Goal: Task Accomplishment & Management: Manage account settings

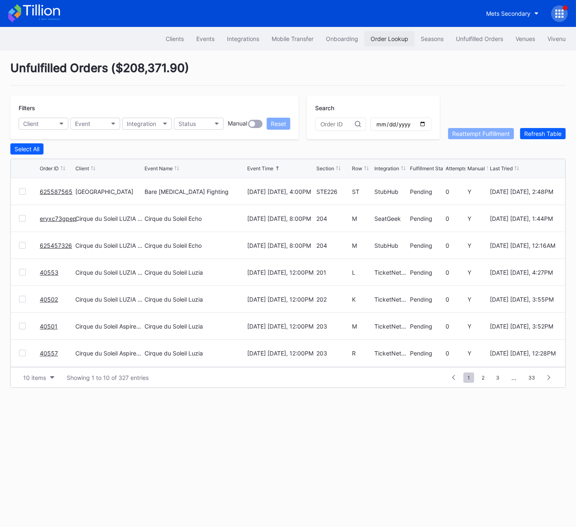
click at [377, 41] on div "Order Lookup" at bounding box center [390, 38] width 38 height 7
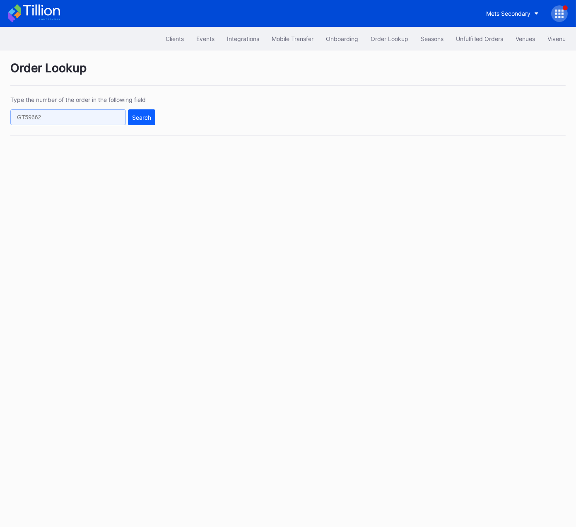
drag, startPoint x: 83, startPoint y: 118, endPoint x: 95, endPoint y: 118, distance: 12.4
click at [83, 118] on input "text" at bounding box center [68, 117] width 116 height 16
paste input "vnk6tqklqvx"
type input "vnk6tqklqvx"
click at [135, 118] on div "Search" at bounding box center [141, 117] width 19 height 7
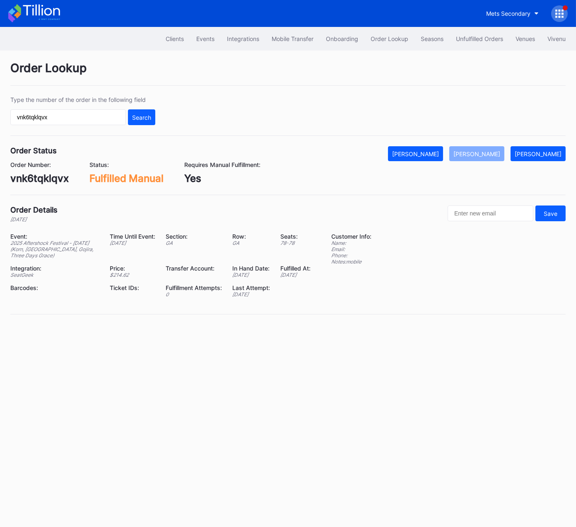
click at [351, 71] on div "Order Lookup" at bounding box center [288, 73] width 556 height 25
click at [470, 36] on div "Unfulfilled Orders" at bounding box center [479, 38] width 47 height 7
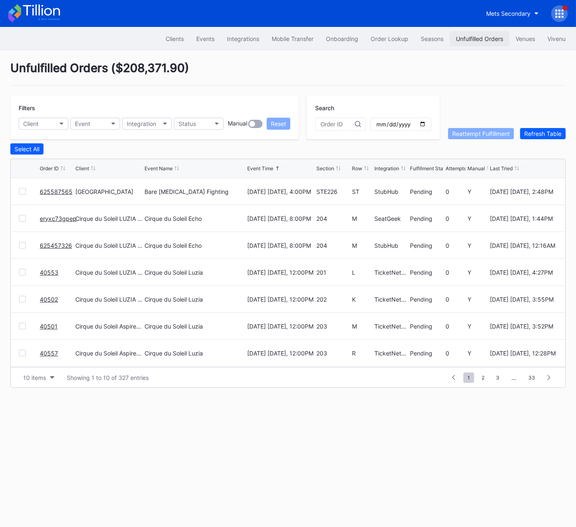
click at [471, 35] on div "Unfulfilled Orders" at bounding box center [479, 38] width 47 height 7
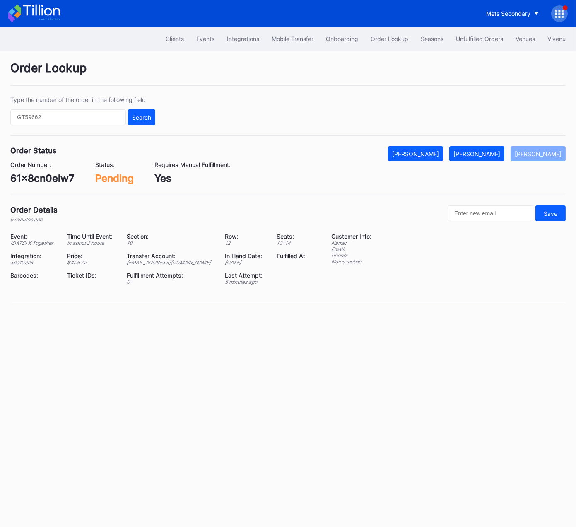
click at [51, 179] on div "61x8cn0elw7" at bounding box center [42, 178] width 64 height 12
copy div "61x8cn0elw7"
drag, startPoint x: 502, startPoint y: 154, endPoint x: 571, endPoint y: 109, distance: 81.8
click at [501, 151] on div "Mark Fulfilled" at bounding box center [477, 153] width 47 height 7
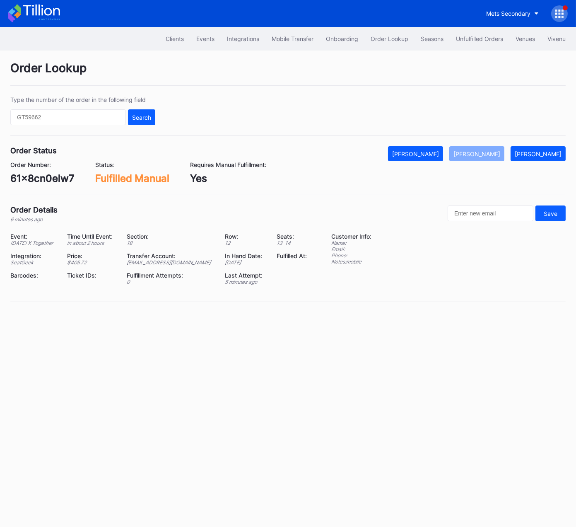
click at [101, 181] on div "Fulfilled Manual" at bounding box center [132, 178] width 74 height 12
click at [66, 177] on div "61x8cn0elw7" at bounding box center [42, 178] width 64 height 12
copy div "61x8cn0elw7"
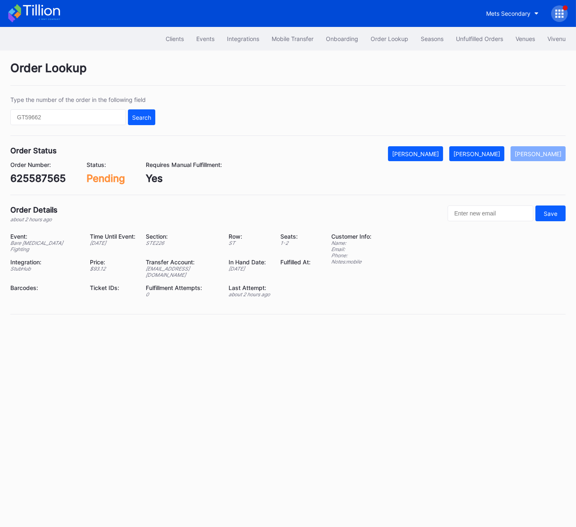
click at [38, 175] on div "625587565" at bounding box center [38, 178] width 56 height 12
copy div "625587565"
drag, startPoint x: 479, startPoint y: 157, endPoint x: 470, endPoint y: 199, distance: 43.7
click at [479, 157] on div "[PERSON_NAME]" at bounding box center [477, 153] width 47 height 7
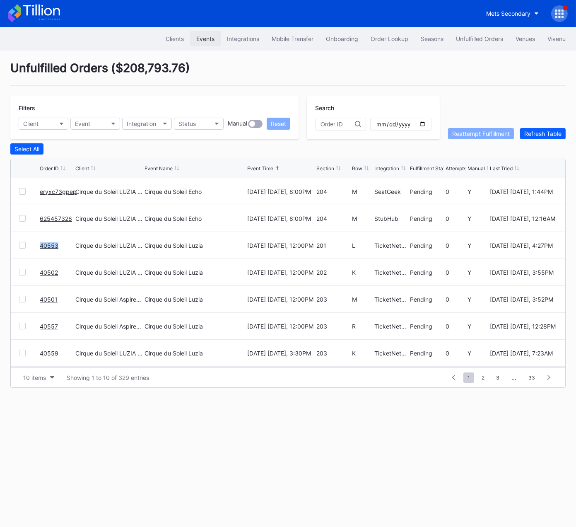
click at [201, 37] on div "Events" at bounding box center [205, 38] width 18 height 7
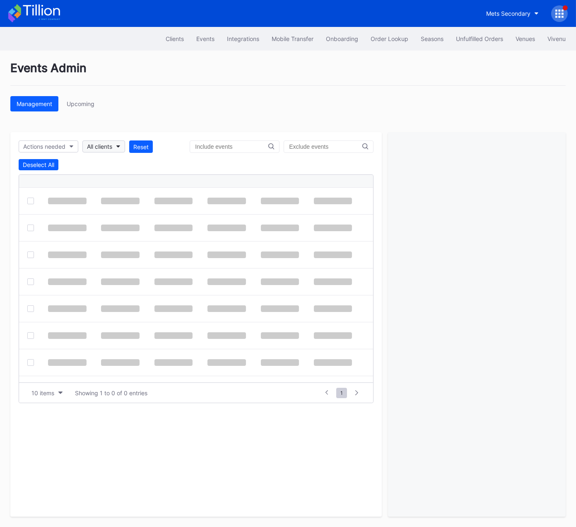
click at [104, 147] on div "All clients" at bounding box center [99, 146] width 25 height 7
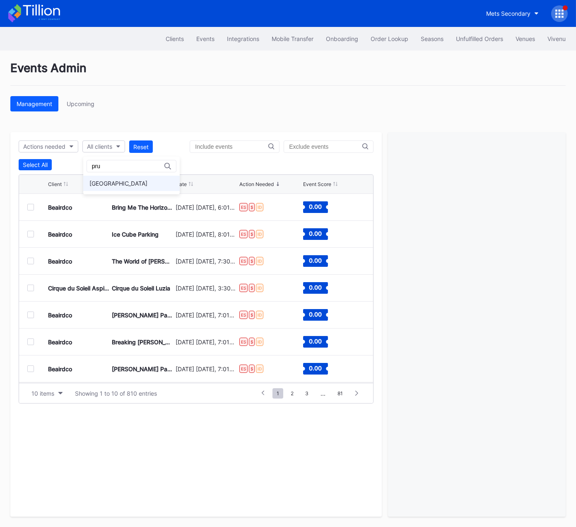
type input "pru"
click at [111, 183] on div "Prudential Center Secondary" at bounding box center [118, 183] width 58 height 7
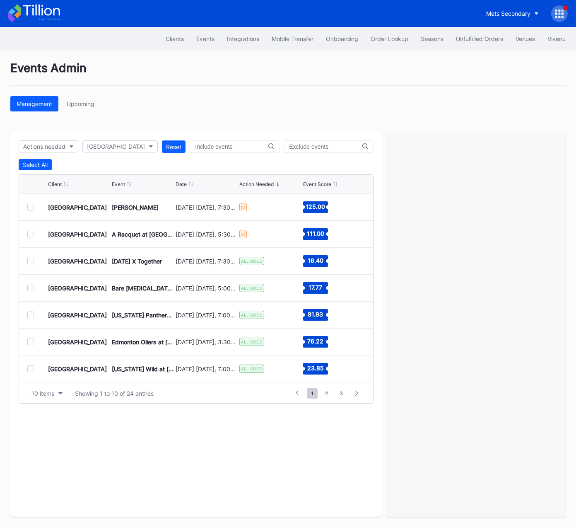
click at [26, 206] on div "Prudential Center Secondary Jonas Brothers November 16 Sunday, 7:30PM ID 125.00" at bounding box center [196, 207] width 354 height 27
click at [33, 207] on div at bounding box center [30, 207] width 7 height 7
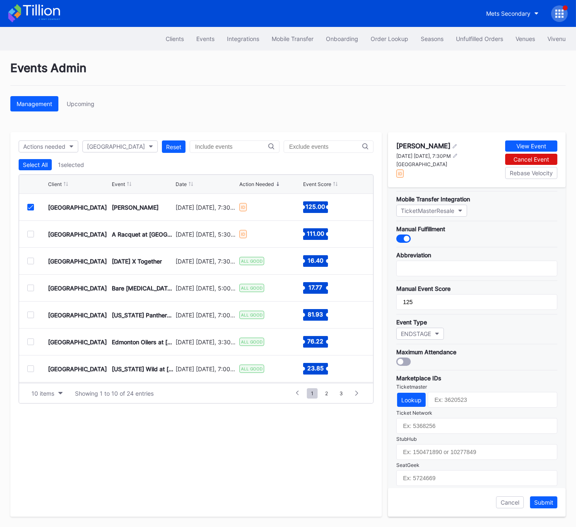
scroll to position [133, 0]
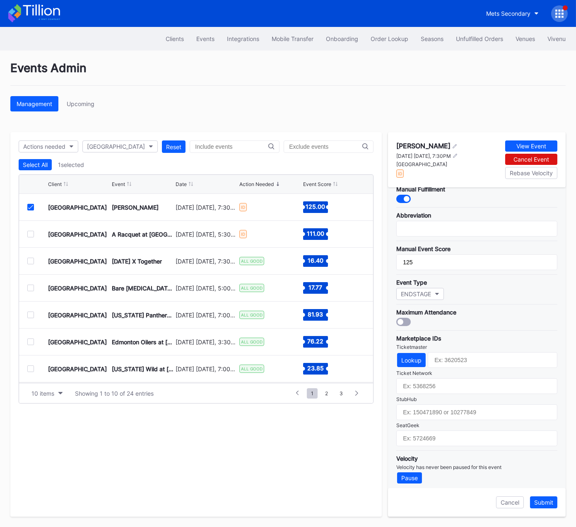
click at [426, 164] on div "Prudential Center" at bounding box center [428, 164] width 62 height 6
drag, startPoint x: 426, startPoint y: 164, endPoint x: 427, endPoint y: 169, distance: 5.5
click at [426, 164] on div "Prudential Center" at bounding box center [428, 164] width 62 height 6
copy div "Prudential Center"
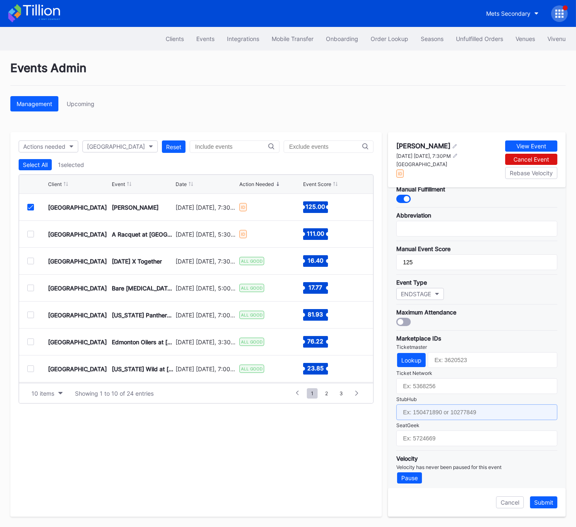
click at [449, 404] on input "text" at bounding box center [477, 412] width 161 height 16
paste input "7458005"
type input "7458005"
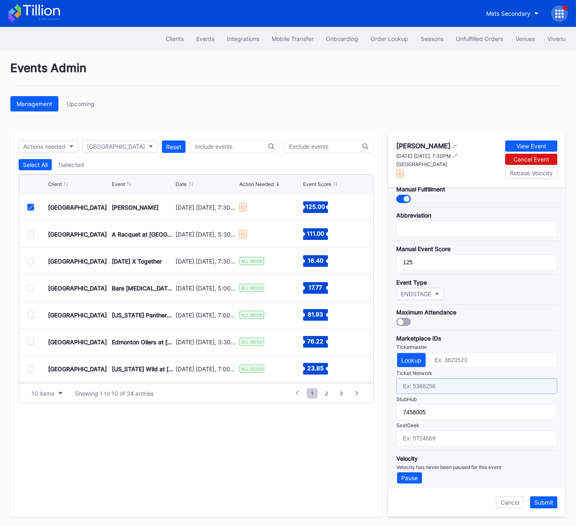
click at [429, 382] on input "text" at bounding box center [477, 386] width 161 height 16
paste input "7458005"
type input "7458005"
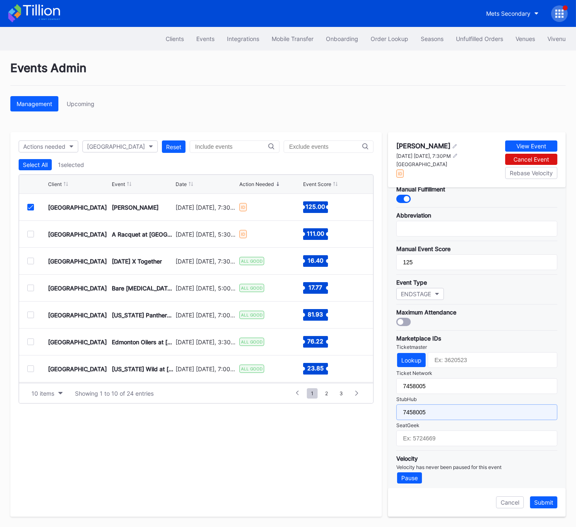
click at [440, 408] on input "7458005" at bounding box center [477, 412] width 161 height 16
click at [440, 407] on input "7458005" at bounding box center [477, 412] width 161 height 16
paste input "159504601"
type input "159504601"
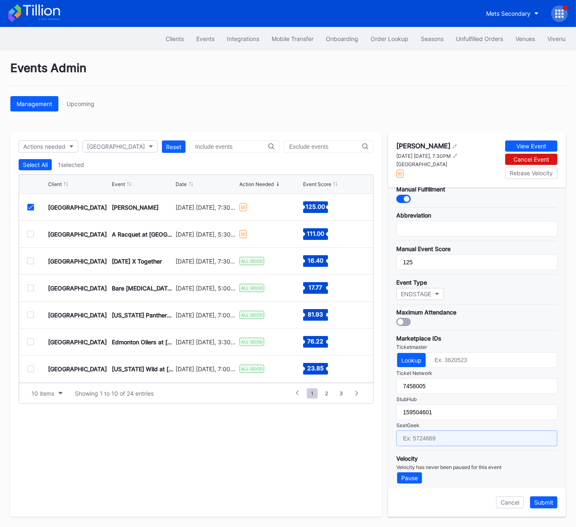
click at [453, 438] on input "text" at bounding box center [477, 438] width 161 height 16
paste input "17769477"
type input "17769477"
click at [413, 357] on div "Lookup" at bounding box center [411, 360] width 20 height 7
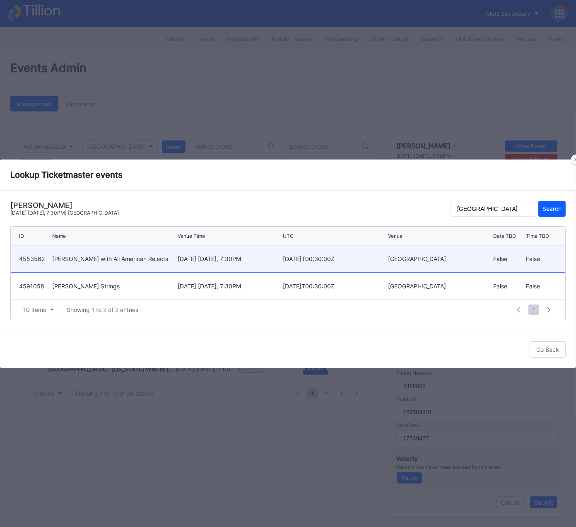
click at [202, 256] on div "November 16 Sunday, 7:30PM" at bounding box center [229, 258] width 103 height 7
type input "4553562"
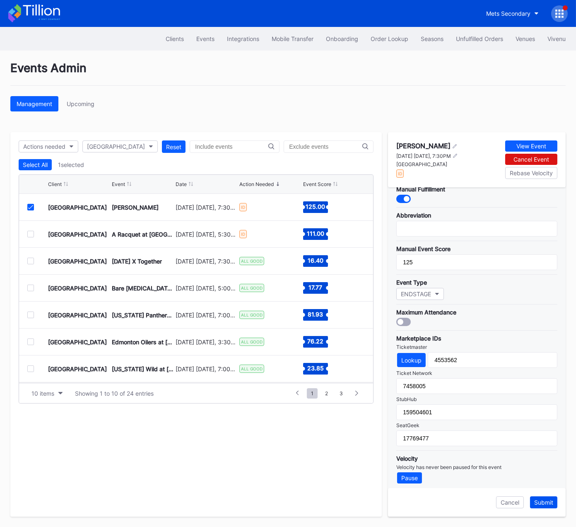
click at [543, 503] on div "Submit" at bounding box center [543, 502] width 19 height 7
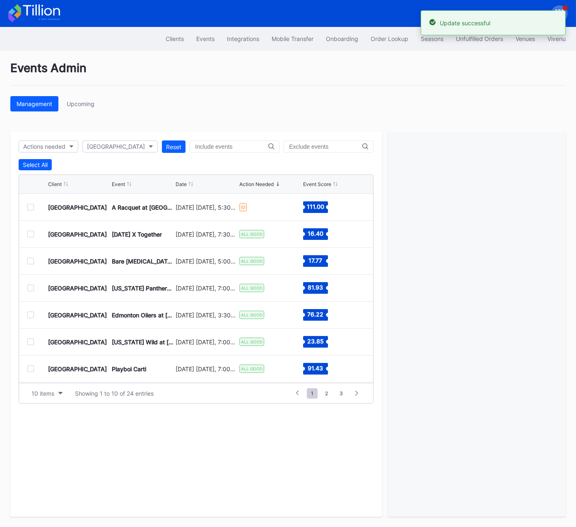
click at [31, 206] on div at bounding box center [30, 207] width 7 height 7
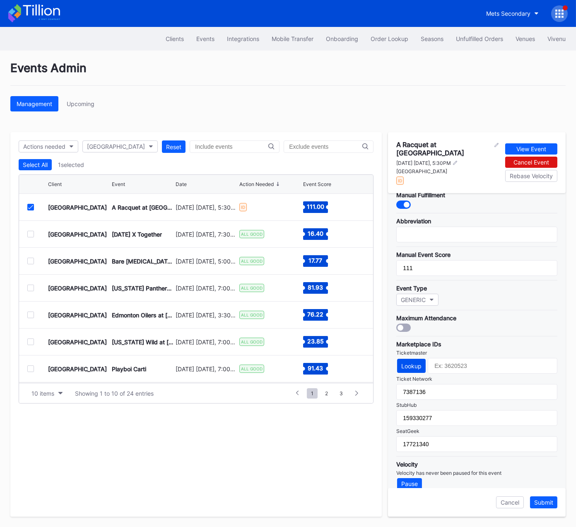
click at [415, 363] on div "Lookup" at bounding box center [411, 366] width 20 height 7
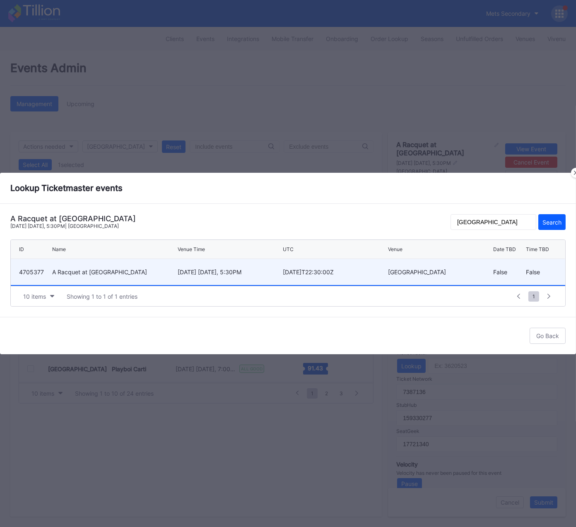
click at [280, 274] on div "December 7 Sunday, 5:30PM" at bounding box center [229, 271] width 103 height 7
type input "4705377"
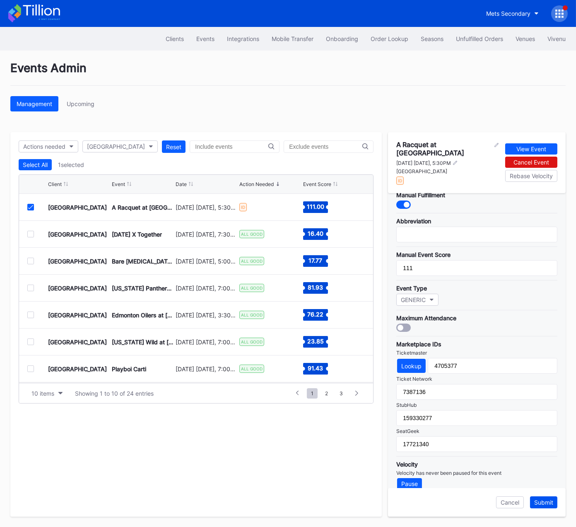
click at [545, 503] on div "Submit" at bounding box center [543, 502] width 19 height 7
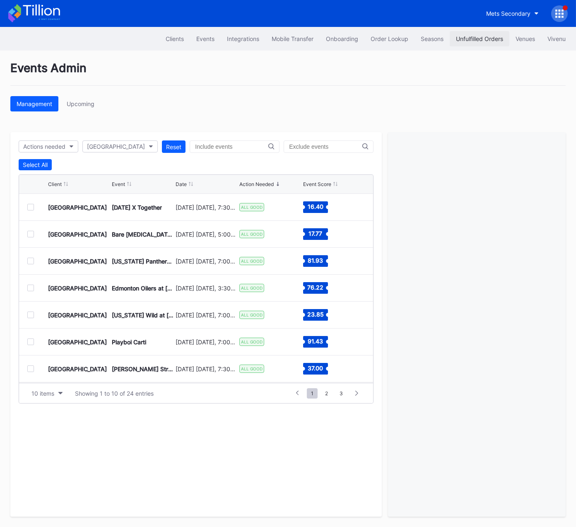
click at [483, 34] on button "Unfulfilled Orders" at bounding box center [480, 38] width 60 height 15
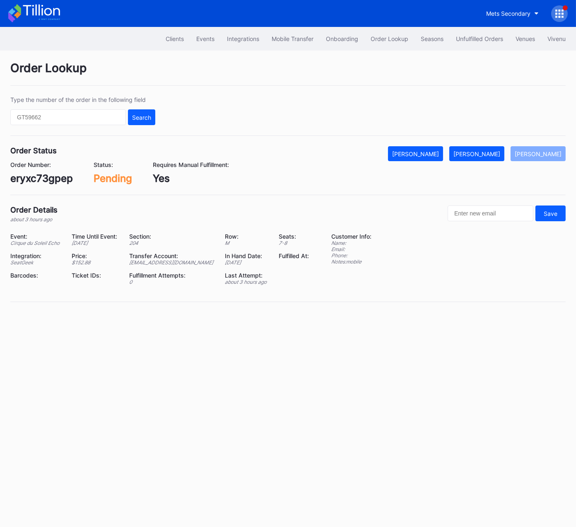
click at [45, 177] on div "eryxc73gpep" at bounding box center [41, 178] width 63 height 12
copy div "eryxc73gpep"
drag, startPoint x: 501, startPoint y: 152, endPoint x: 575, endPoint y: 85, distance: 100.3
click at [501, 152] on div "[PERSON_NAME]" at bounding box center [477, 153] width 47 height 7
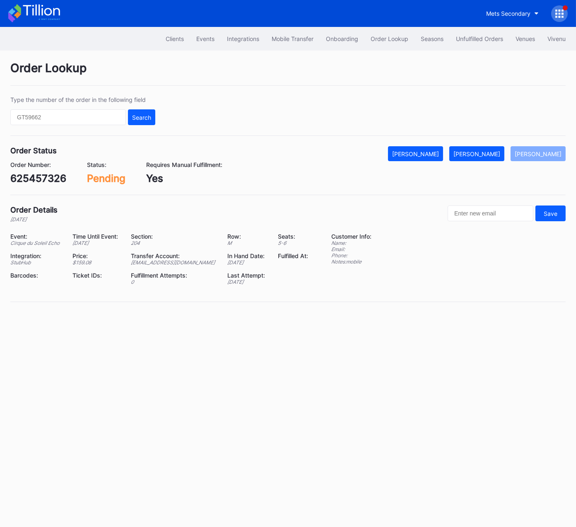
click at [58, 175] on div "625457326" at bounding box center [38, 178] width 56 height 12
copy div "625457326"
drag, startPoint x: 484, startPoint y: 152, endPoint x: 559, endPoint y: 97, distance: 93.6
click at [486, 151] on div "Mark Fulfilled" at bounding box center [477, 153] width 47 height 7
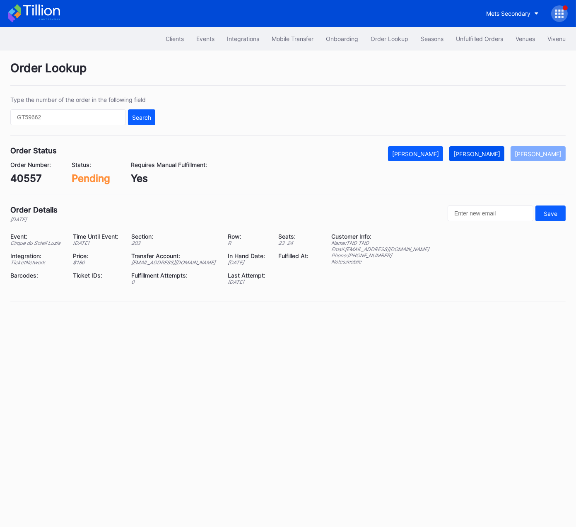
drag, startPoint x: 496, startPoint y: 150, endPoint x: 497, endPoint y: 155, distance: 5.0
click at [496, 150] on div "[PERSON_NAME]" at bounding box center [477, 153] width 47 height 7
drag, startPoint x: 509, startPoint y: 154, endPoint x: 521, endPoint y: 142, distance: 17.3
click at [501, 154] on div "[PERSON_NAME]" at bounding box center [477, 153] width 47 height 7
click at [498, 159] on button "[PERSON_NAME]" at bounding box center [477, 153] width 55 height 15
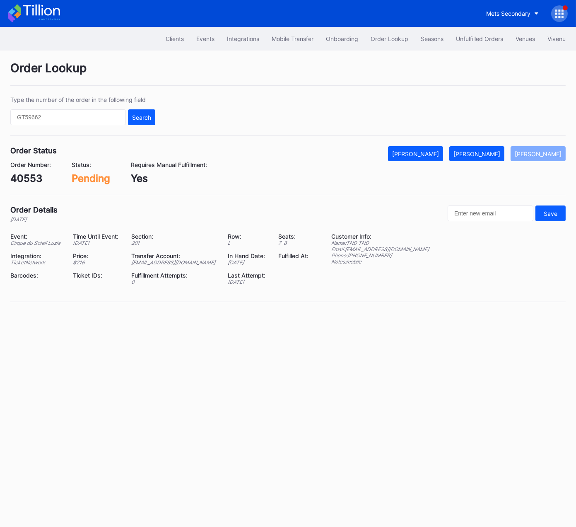
drag, startPoint x: 488, startPoint y: 151, endPoint x: 567, endPoint y: 123, distance: 84.0
click at [488, 151] on div "[PERSON_NAME]" at bounding box center [477, 153] width 47 height 7
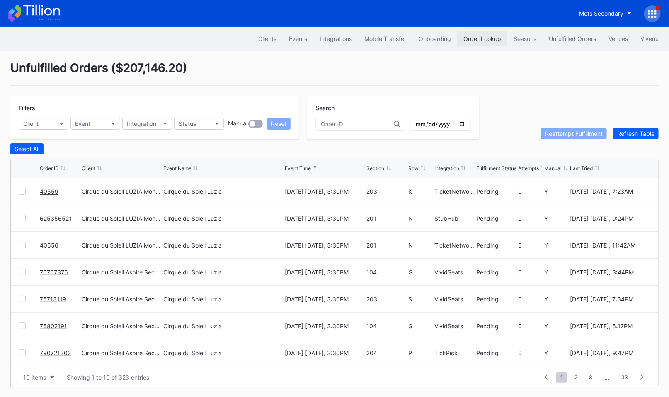
click at [465, 43] on button "Order Lookup" at bounding box center [482, 38] width 50 height 15
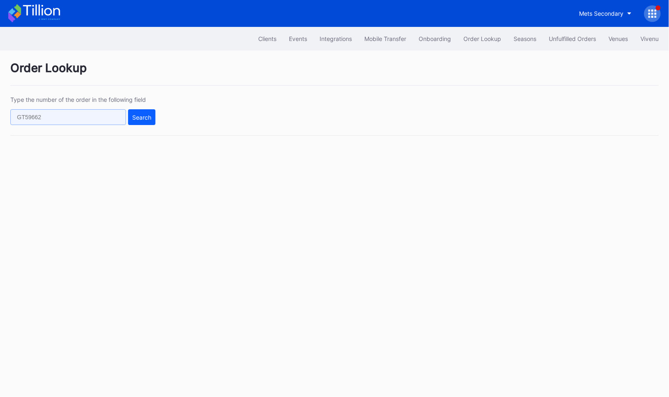
click at [80, 111] on input "text" at bounding box center [68, 117] width 116 height 16
paste input "496375291"
type input "496375291"
click at [132, 108] on div "Type the number of the order in the following field 496375291 Search" at bounding box center [82, 110] width 145 height 29
click at [134, 123] on button "Search" at bounding box center [141, 117] width 27 height 16
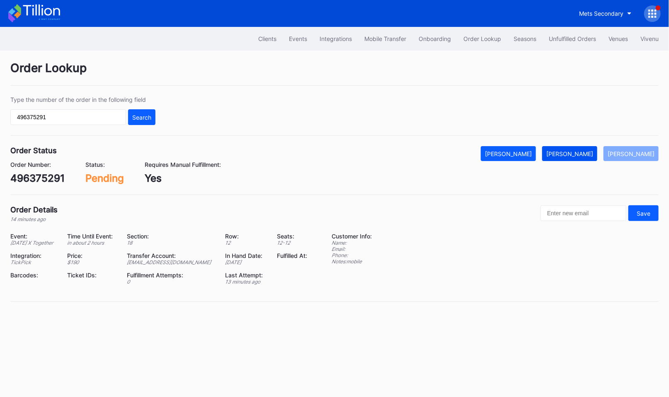
click at [574, 153] on div "Mark Fulfilled" at bounding box center [569, 153] width 47 height 7
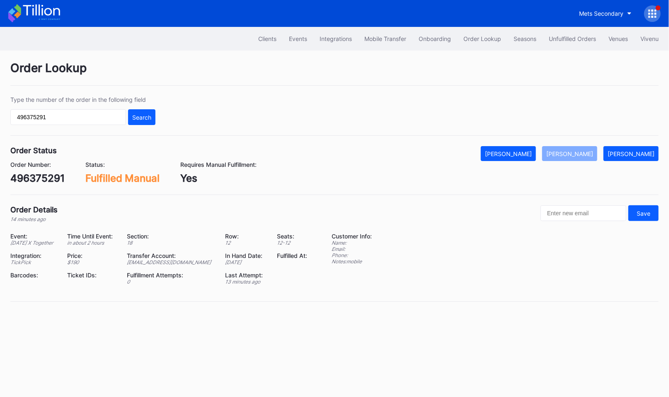
click at [40, 176] on div "496375291" at bounding box center [37, 178] width 54 height 12
copy div "496375291"
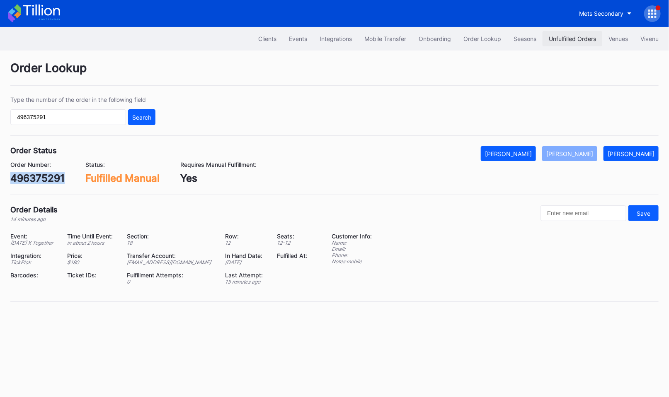
click at [564, 37] on div "Unfulfilled Orders" at bounding box center [572, 38] width 47 height 7
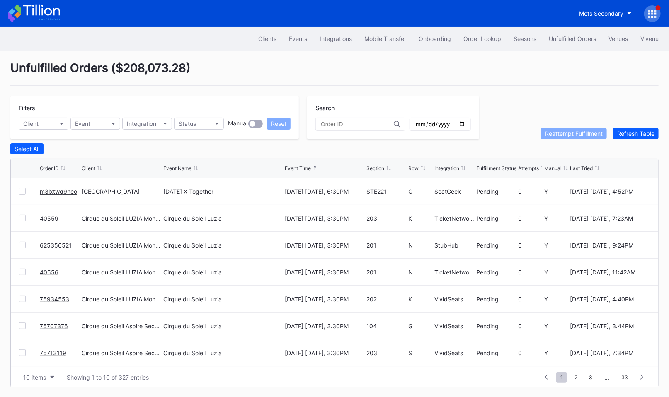
click at [51, 192] on link "m3lxtwq9neo" at bounding box center [58, 191] width 37 height 7
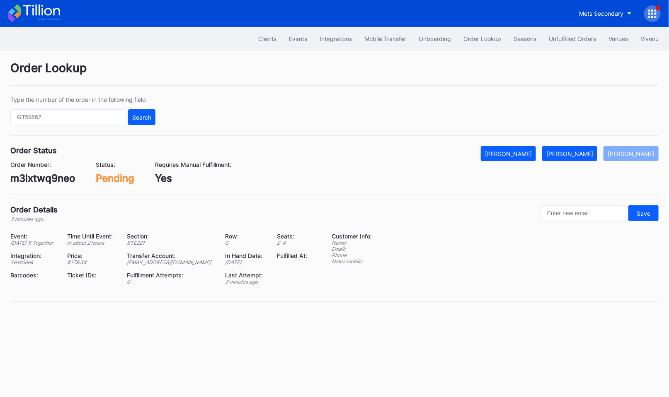
click at [55, 176] on div "m3lxtwq9neo" at bounding box center [42, 178] width 65 height 12
copy div "m3lxtwq9neo"
click at [575, 144] on div "Order Lookup Type the number of the order in the following field Search Order S…" at bounding box center [334, 187] width 669 height 272
click at [585, 152] on div "[PERSON_NAME]" at bounding box center [569, 153] width 47 height 7
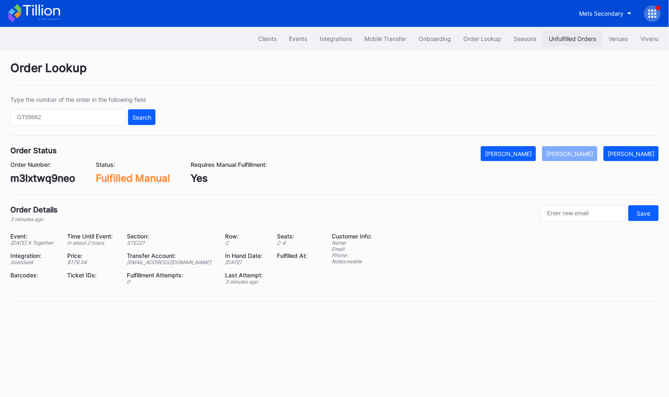
click at [563, 38] on div "Unfulfilled Orders" at bounding box center [572, 38] width 47 height 7
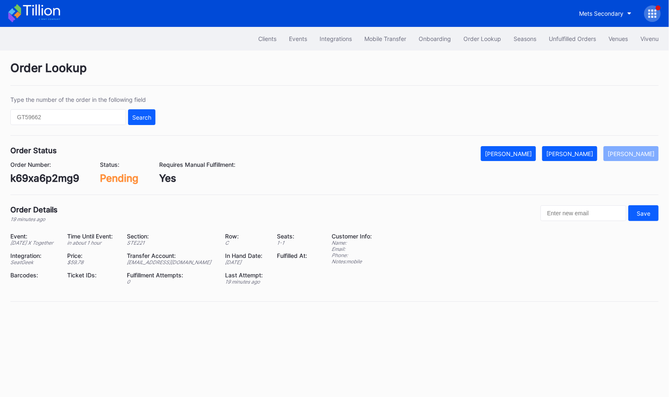
click at [46, 181] on div "k69xa6p2mg9" at bounding box center [44, 178] width 69 height 12
copy div "k69xa6p2mg9"
click at [588, 148] on button "[PERSON_NAME]" at bounding box center [569, 153] width 55 height 15
click at [54, 182] on div "479172977" at bounding box center [36, 178] width 53 height 12
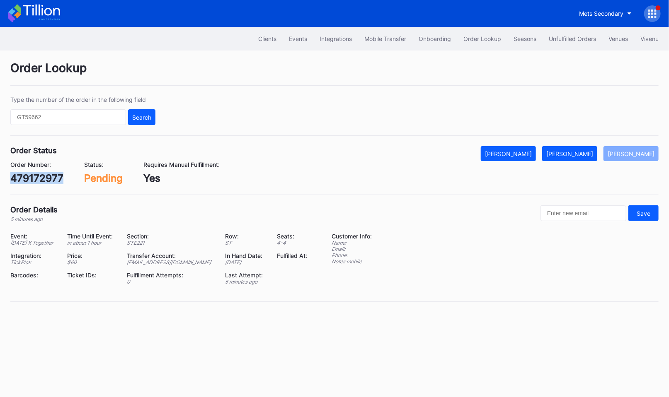
click at [54, 182] on div "479172977" at bounding box center [36, 178] width 53 height 12
copy div "479172977"
click at [576, 155] on div "Mark Fulfilled" at bounding box center [569, 153] width 47 height 7
click at [33, 180] on div "248942649" at bounding box center [38, 178] width 57 height 12
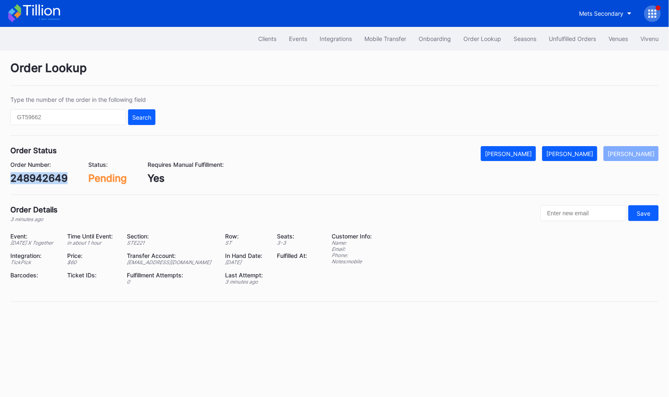
copy div "248942649"
click at [578, 151] on div "[PERSON_NAME]" at bounding box center [569, 153] width 47 height 7
click at [59, 182] on div "m3lxtwq993x" at bounding box center [42, 178] width 65 height 12
copy div "m3lxtwq993x"
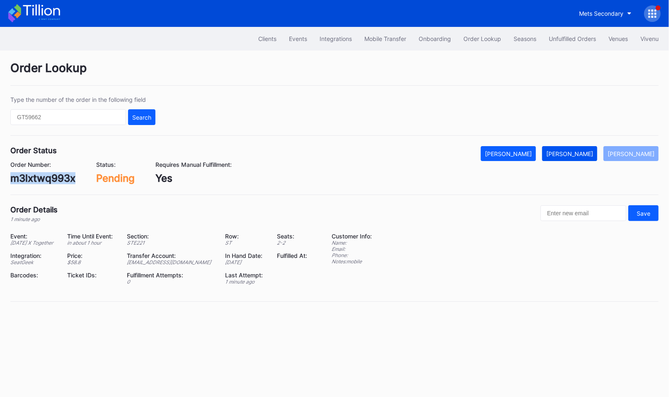
click at [593, 152] on div "[PERSON_NAME]" at bounding box center [569, 153] width 47 height 7
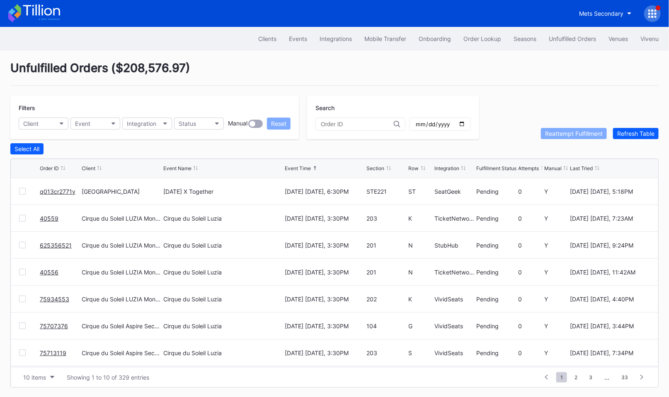
click at [54, 190] on link "q013cr2771y" at bounding box center [58, 191] width 36 height 7
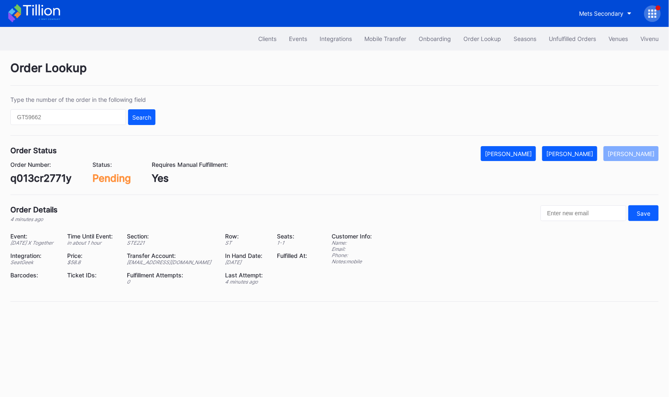
click at [49, 177] on div "q013cr2771y" at bounding box center [40, 178] width 61 height 12
copy div "q013cr2771y"
click at [591, 153] on div "[PERSON_NAME]" at bounding box center [569, 153] width 47 height 7
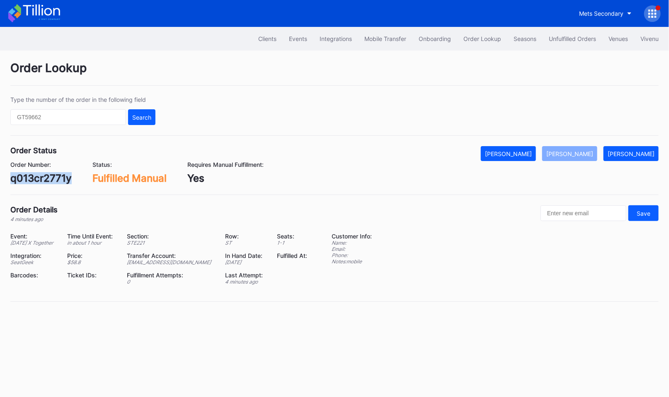
copy div "q013cr2771y"
click at [571, 42] on button "Unfulfilled Orders" at bounding box center [572, 38] width 60 height 15
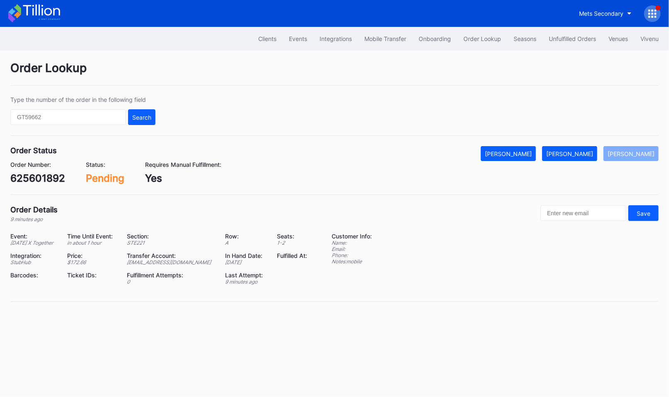
click at [37, 174] on div "625601892" at bounding box center [37, 178] width 55 height 12
copy div "625601892"
click at [587, 154] on div "[PERSON_NAME]" at bounding box center [569, 153] width 47 height 7
click at [47, 181] on div "756qs2qv822" at bounding box center [43, 178] width 67 height 12
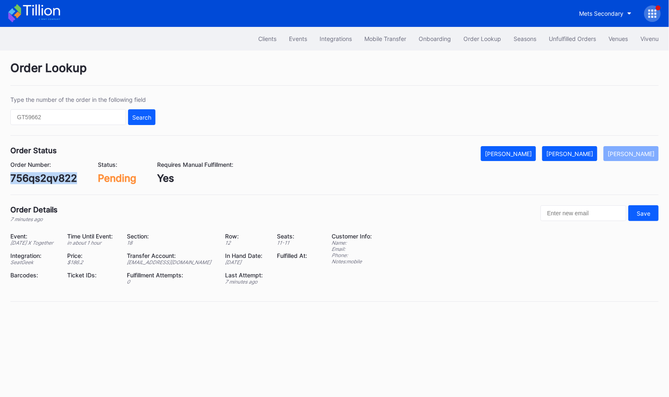
click at [47, 181] on div "756qs2qv822" at bounding box center [43, 178] width 67 height 12
copy div "756qs2qv822"
click at [581, 156] on div "Mark Fulfilled" at bounding box center [569, 153] width 47 height 7
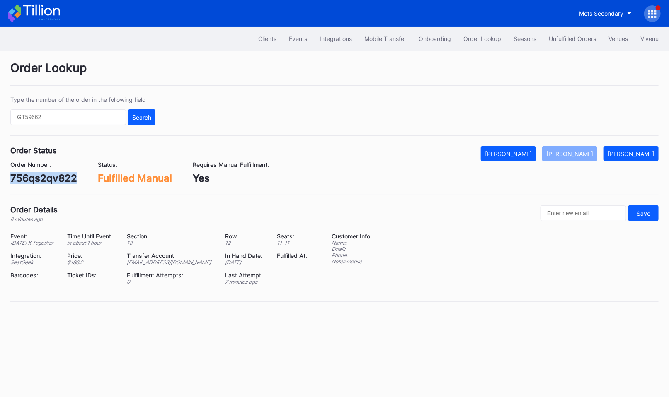
copy div "756qs2qv822"
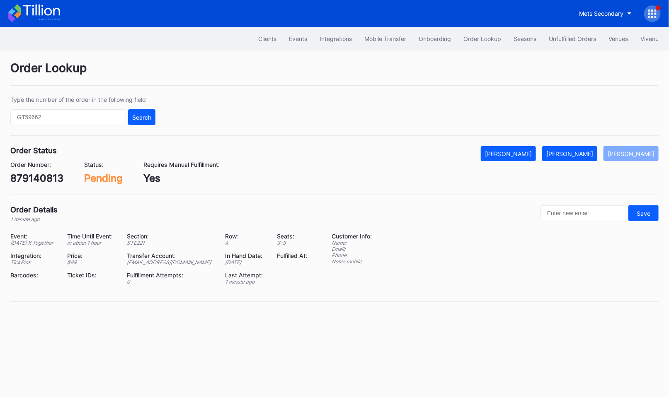
click at [39, 180] on div "879140813" at bounding box center [36, 178] width 53 height 12
copy div "879140813"
click at [589, 154] on div "[PERSON_NAME]" at bounding box center [569, 153] width 47 height 7
click at [49, 181] on div "384632359" at bounding box center [38, 178] width 56 height 12
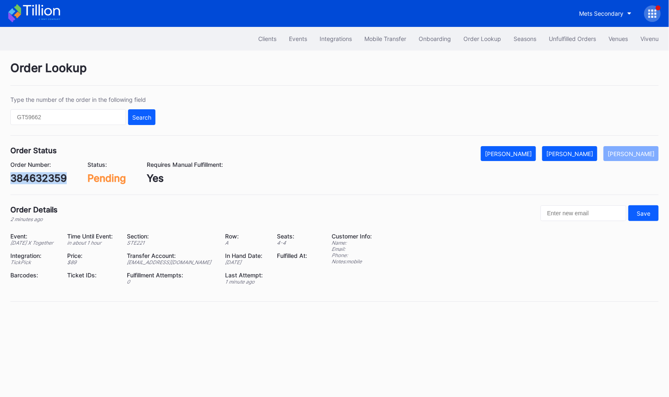
click at [49, 181] on div "384632359" at bounding box center [38, 178] width 56 height 12
copy div "384632359"
click at [588, 154] on div "[PERSON_NAME]" at bounding box center [569, 153] width 47 height 7
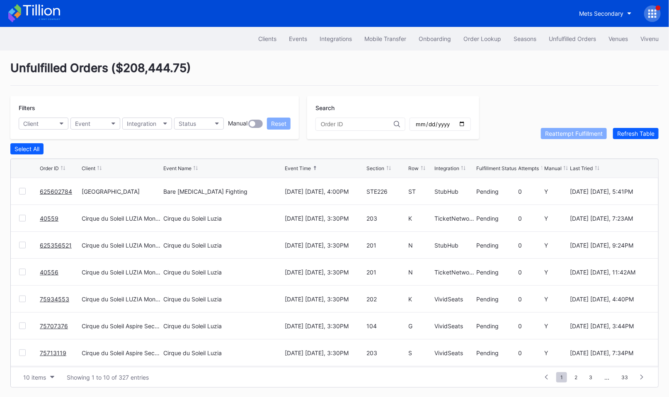
click at [52, 189] on link "625602784" at bounding box center [56, 191] width 32 height 7
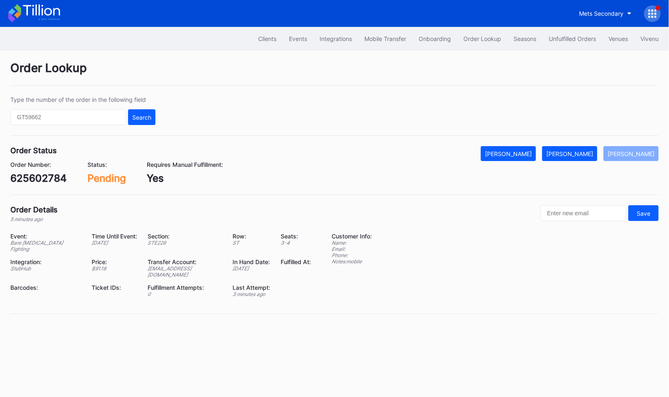
click at [43, 175] on div "625602784" at bounding box center [38, 178] width 56 height 12
copy div "625602784"
click at [592, 150] on div "Mark Fulfilled" at bounding box center [569, 153] width 47 height 7
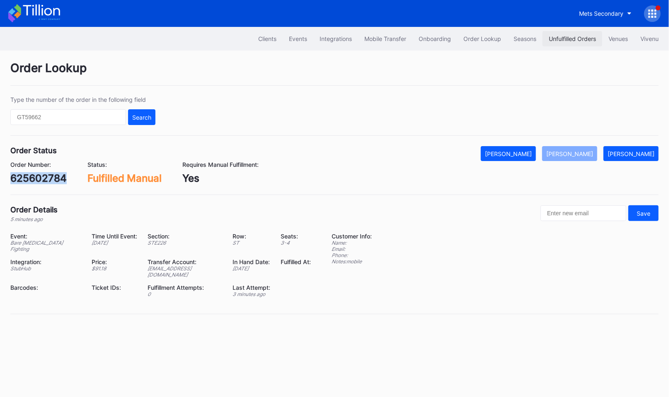
click at [581, 34] on button "Unfulfilled Orders" at bounding box center [572, 38] width 60 height 15
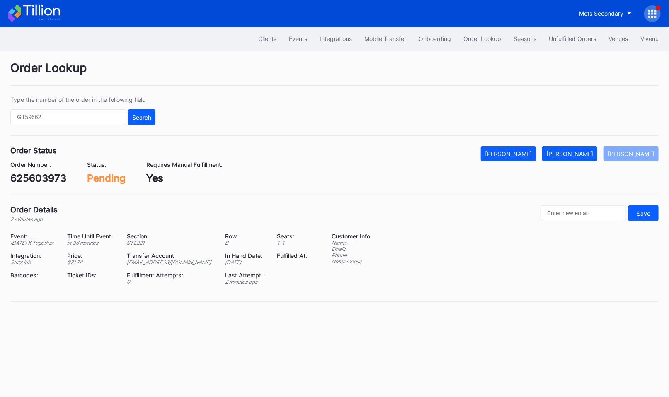
click at [41, 172] on div "625603973" at bounding box center [38, 178] width 56 height 12
copy div "625603973"
click at [571, 152] on div "Mark Fulfilled" at bounding box center [569, 153] width 47 height 7
click at [39, 182] on div "598986619" at bounding box center [37, 178] width 54 height 12
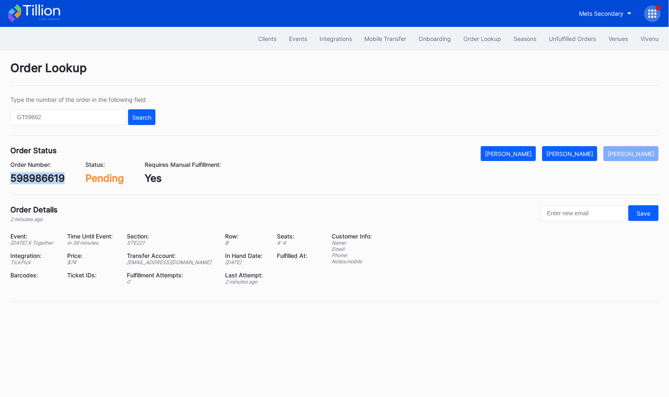
click at [39, 182] on div "598986619" at bounding box center [37, 178] width 54 height 12
copy div "598986619"
click at [579, 152] on div "Mark Fulfilled" at bounding box center [569, 153] width 47 height 7
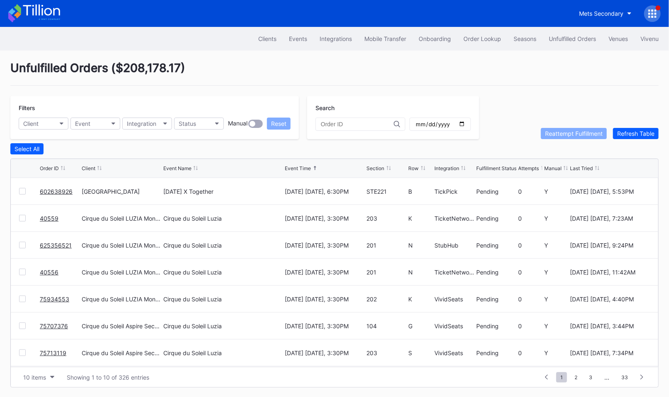
click at [56, 188] on link "602638926" at bounding box center [56, 191] width 33 height 7
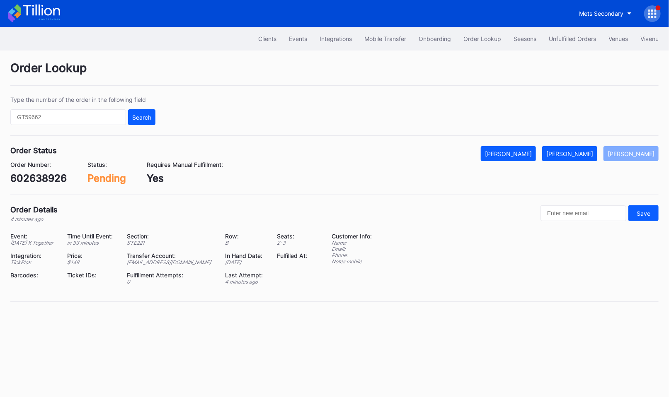
click at [52, 181] on div "602638926" at bounding box center [38, 178] width 56 height 12
copy div "602638926"
click at [580, 156] on button "[PERSON_NAME]" at bounding box center [569, 153] width 55 height 15
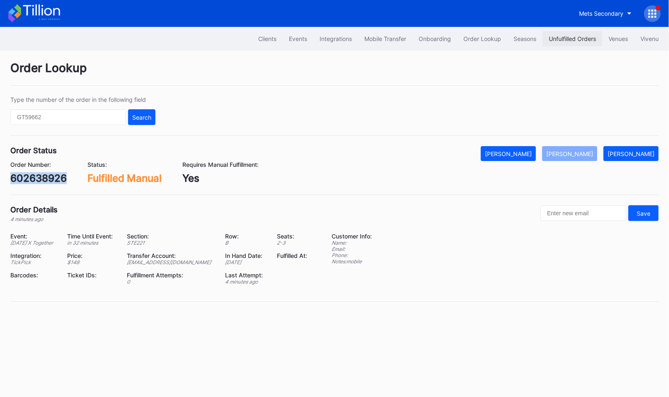
click at [571, 35] on div "Unfulfilled Orders" at bounding box center [572, 38] width 47 height 7
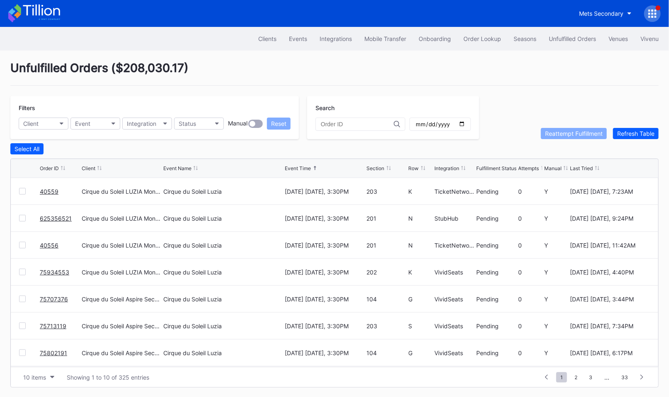
click at [471, 80] on div "Unfulfilled Orders ( $208,030.17 )" at bounding box center [334, 73] width 648 height 25
click at [462, 82] on div "Unfulfilled Orders ( $208,030.17 )" at bounding box center [334, 73] width 648 height 25
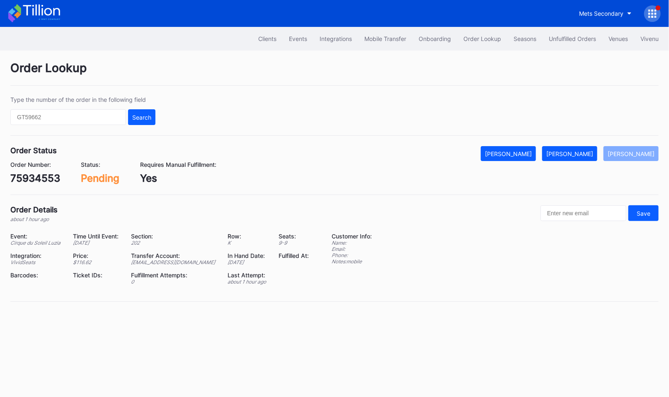
click at [22, 171] on div "Order Number: 75934553" at bounding box center [35, 172] width 50 height 23
click at [29, 179] on div "75934553" at bounding box center [35, 178] width 50 height 12
copy div "75934553"
click at [582, 151] on div "[PERSON_NAME]" at bounding box center [569, 153] width 47 height 7
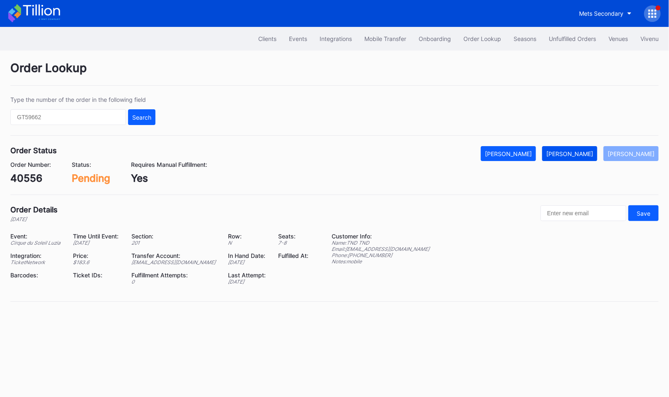
click at [582, 150] on div "[PERSON_NAME]" at bounding box center [569, 153] width 47 height 7
click at [580, 152] on div "[PERSON_NAME]" at bounding box center [569, 153] width 47 height 7
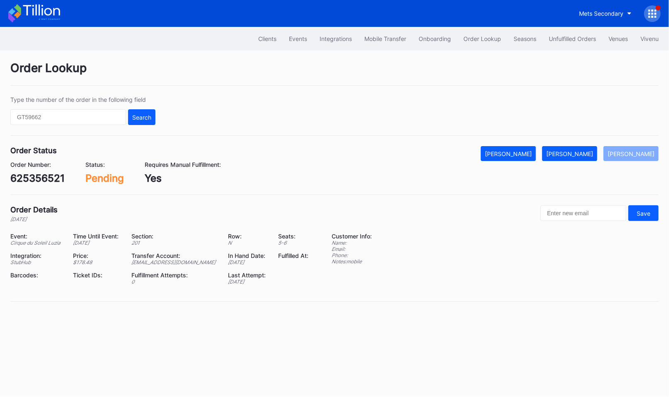
click at [52, 179] on div "625356521" at bounding box center [37, 178] width 54 height 12
copy div "625356521"
click at [583, 156] on button "[PERSON_NAME]" at bounding box center [569, 153] width 55 height 15
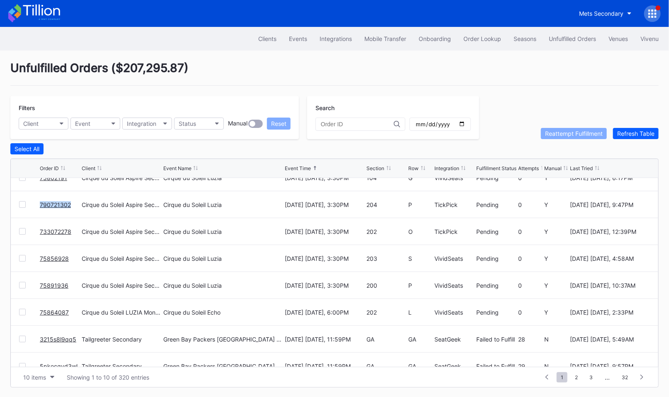
scroll to position [80, 0]
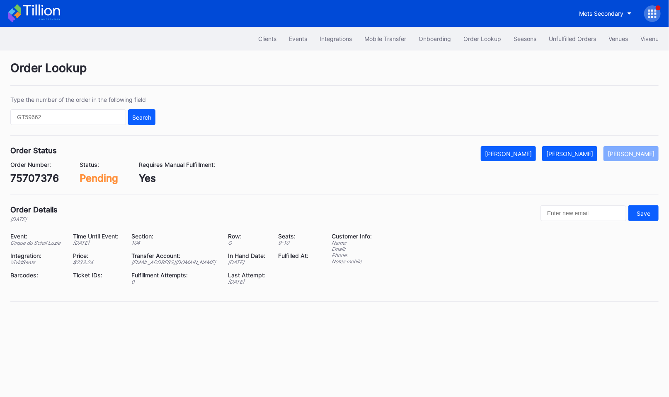
click at [50, 179] on div "75707376" at bounding box center [34, 178] width 48 height 12
copy div "75707376"
click at [581, 148] on button "[PERSON_NAME]" at bounding box center [569, 153] width 55 height 15
click at [45, 180] on div "75713119" at bounding box center [32, 178] width 44 height 12
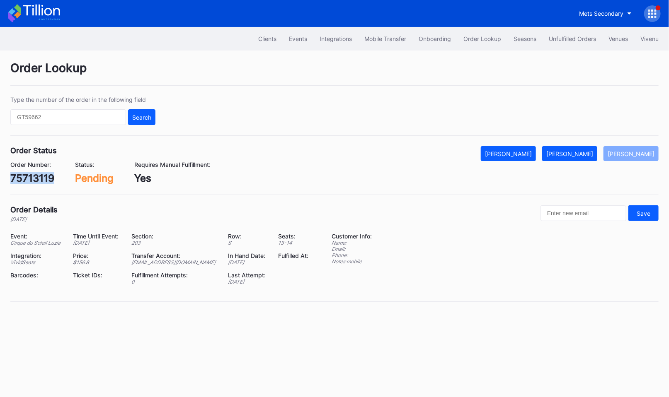
click at [45, 180] on div "75713119" at bounding box center [32, 178] width 44 height 12
copy div "75713119"
click at [578, 153] on div "[PERSON_NAME]" at bounding box center [569, 153] width 47 height 7
click at [39, 183] on div "Order Status Mark Cancelled Mark Fulfilled Mark Pending Order Number: 75802191 …" at bounding box center [334, 170] width 648 height 49
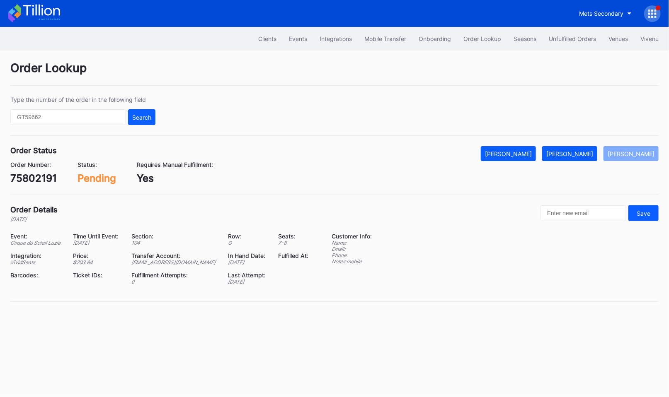
click at [29, 172] on div "75802191" at bounding box center [33, 178] width 46 height 12
copy div "75802191"
click at [574, 155] on div "Mark Fulfilled" at bounding box center [569, 153] width 47 height 7
click at [46, 175] on div "790721302" at bounding box center [37, 178] width 54 height 12
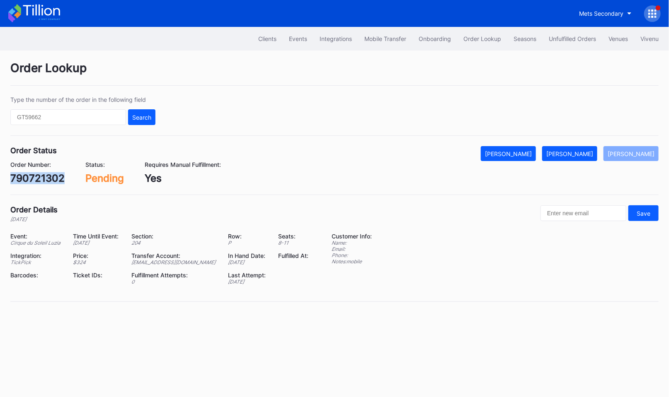
click at [46, 175] on div "790721302" at bounding box center [37, 178] width 54 height 12
copy div "790721302"
click at [572, 154] on div "[PERSON_NAME]" at bounding box center [569, 153] width 47 height 7
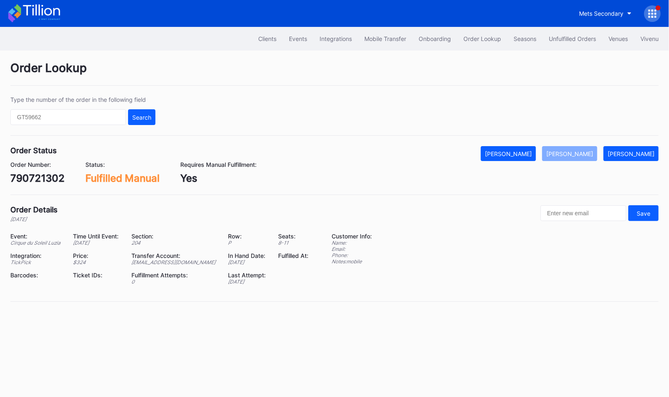
click at [660, 116] on div "Order Lookup Type the number of the order in the following field Search Order S…" at bounding box center [334, 187] width 669 height 272
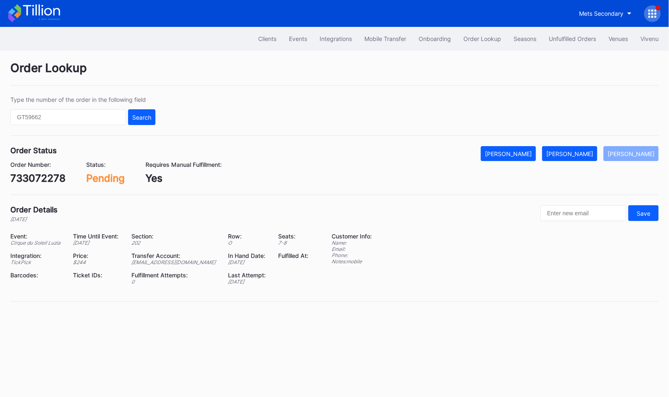
click at [39, 177] on div "733072278" at bounding box center [37, 178] width 55 height 12
copy div "733072278"
click at [579, 154] on div "[PERSON_NAME]" at bounding box center [569, 153] width 47 height 7
click at [51, 173] on div "75856928" at bounding box center [34, 178] width 49 height 12
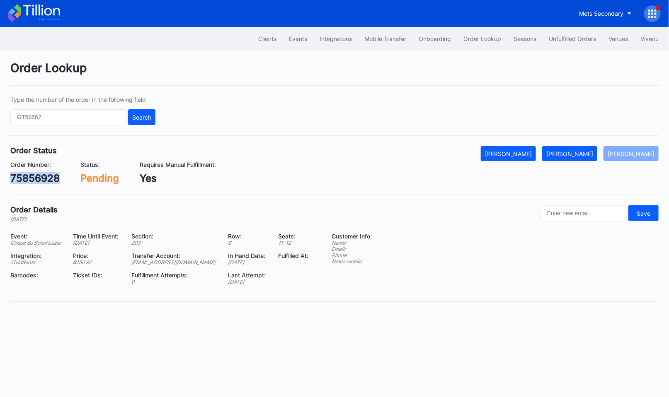
click at [51, 173] on div "75856928" at bounding box center [34, 178] width 49 height 12
copy div "75856928"
click at [572, 154] on div "[PERSON_NAME]" at bounding box center [569, 153] width 47 height 7
click at [48, 182] on div "75891936" at bounding box center [34, 178] width 48 height 12
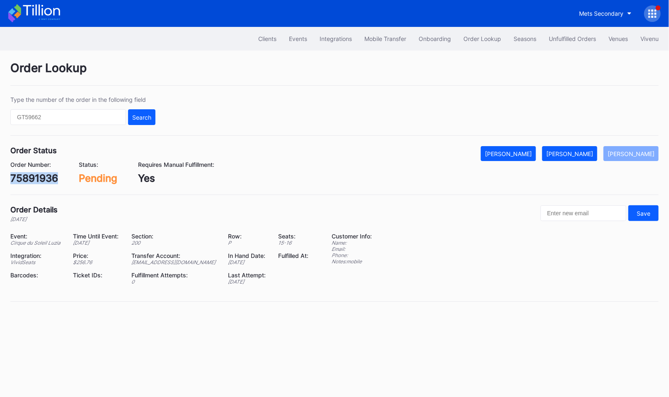
copy div "75891936"
click at [592, 150] on div "[PERSON_NAME]" at bounding box center [569, 153] width 47 height 7
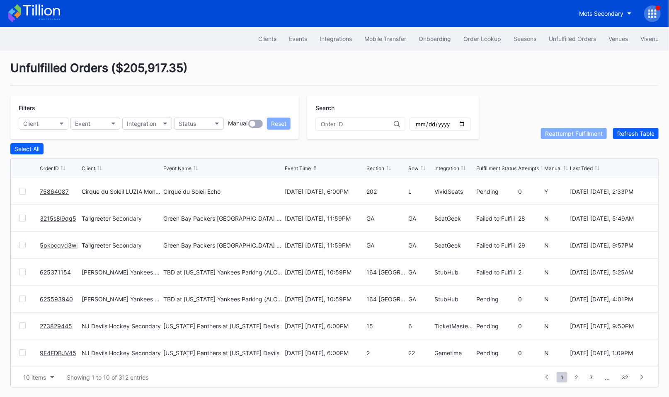
click at [52, 189] on link "75864087" at bounding box center [54, 191] width 29 height 7
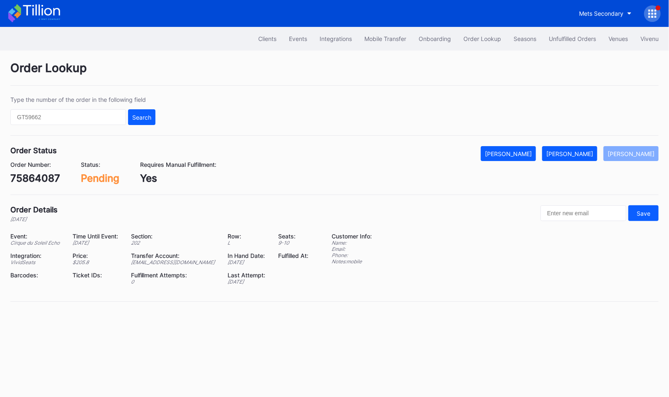
click at [41, 175] on div "75864087" at bounding box center [35, 178] width 50 height 12
copy div "75864087"
click at [579, 152] on div "Mark Fulfilled" at bounding box center [569, 153] width 47 height 7
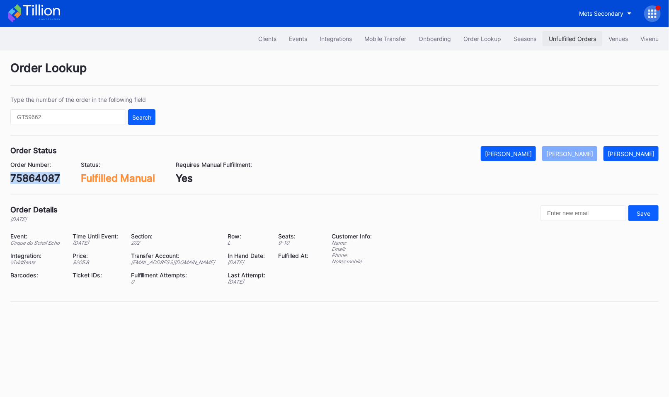
click at [575, 34] on button "Unfulfilled Orders" at bounding box center [572, 38] width 60 height 15
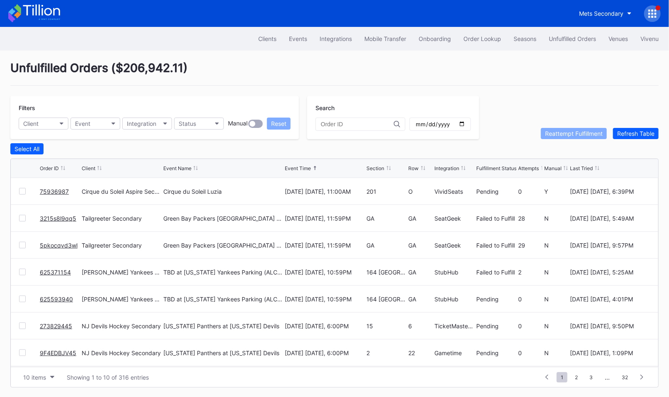
click at [443, 67] on div "Unfulfilled Orders ( $206,942.11 )" at bounding box center [334, 73] width 648 height 25
